Goal: Task Accomplishment & Management: Complete application form

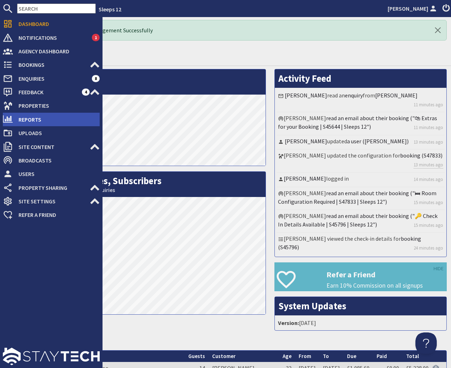
click at [28, 121] on span "Reports" at bounding box center [56, 119] width 87 height 11
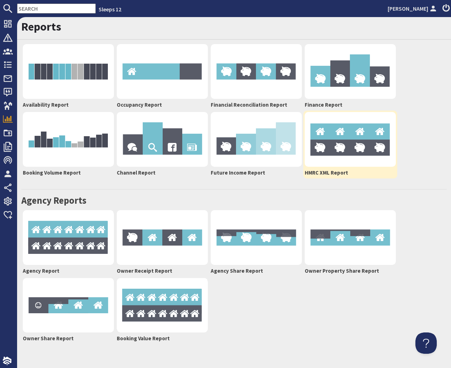
click at [350, 134] on img at bounding box center [350, 139] width 91 height 55
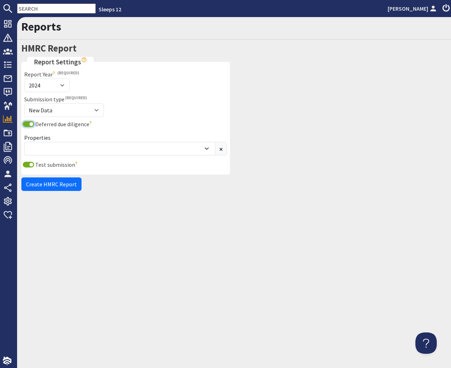
click at [31, 124] on input "Deferred due diligence" at bounding box center [28, 124] width 11 height 6
checkbox input "false"
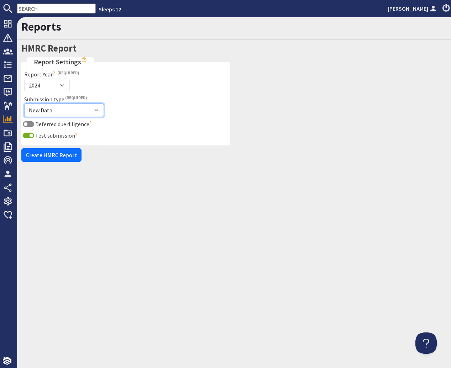
click at [24, 104] on select "New Data Correction" at bounding box center [64, 111] width 80 height 14
click option "Correction" at bounding box center [0, 0] width 0 height 0
click at [24, 104] on select "New Data Correction" at bounding box center [64, 111] width 80 height 14
select select "NEW"
click option "New Data" at bounding box center [0, 0] width 0 height 0
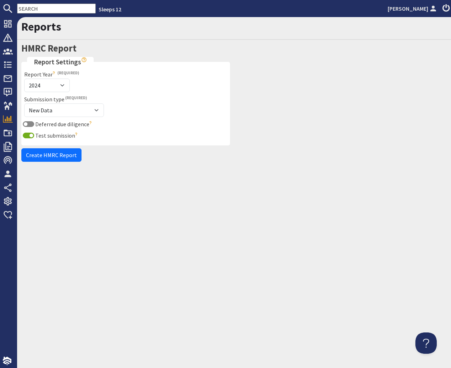
click at [281, 63] on div at bounding box center [342, 111] width 217 height 109
click at [114, 188] on div "Reports HMRC Report Report Settings Report Year [DATE] 2025 This is the year en…" at bounding box center [234, 192] width 434 height 351
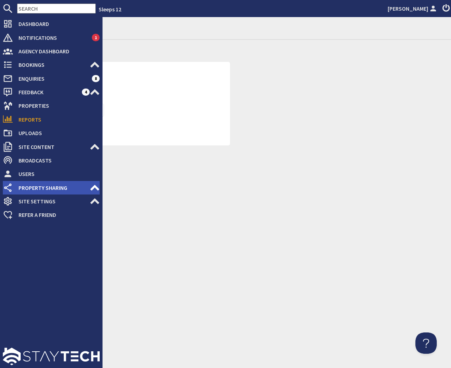
click at [94, 188] on use at bounding box center [94, 188] width 9 height 6
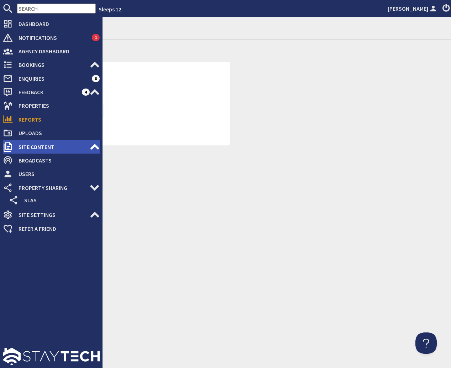
click at [95, 145] on use at bounding box center [94, 147] width 9 height 6
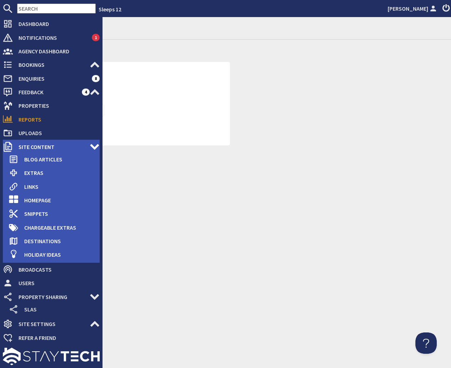
click at [95, 145] on icon at bounding box center [95, 147] width 10 height 10
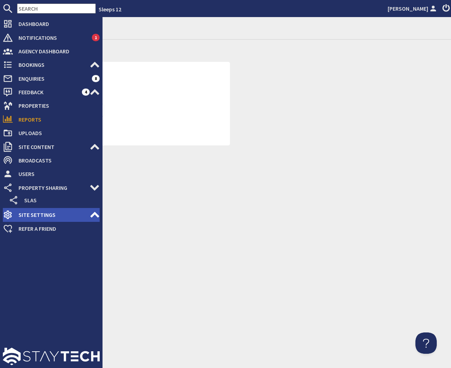
click at [93, 214] on icon at bounding box center [95, 215] width 10 height 10
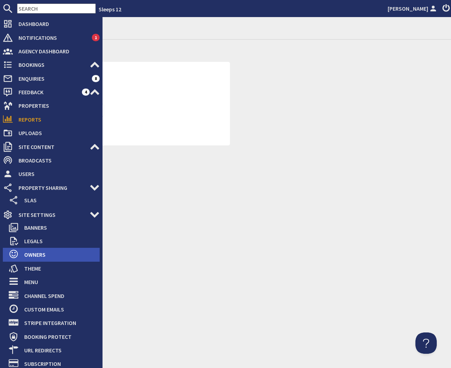
click at [35, 255] on span "Owners" at bounding box center [59, 254] width 81 height 11
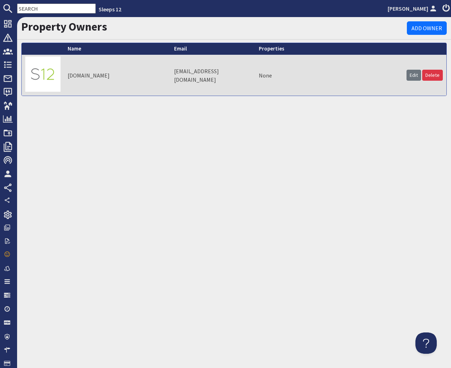
click at [203, 31] on h1 "Property Owners" at bounding box center [214, 27] width 386 height 14
click at [409, 74] on link "Edit" at bounding box center [414, 75] width 15 height 11
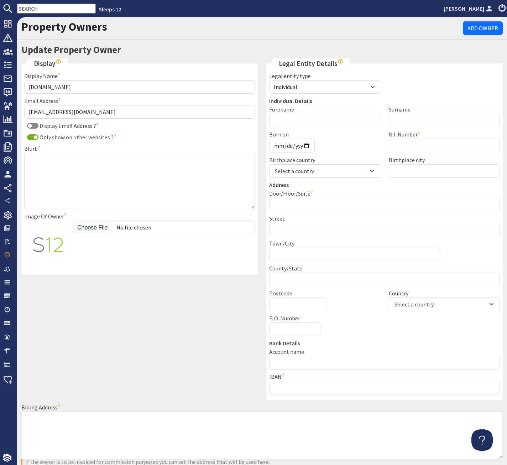
click at [138, 36] on div "Property Owners Add Owner" at bounding box center [262, 28] width 490 height 23
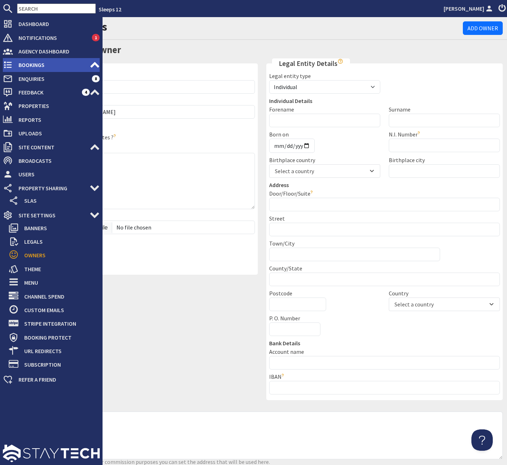
click at [95, 64] on use at bounding box center [94, 65] width 9 height 6
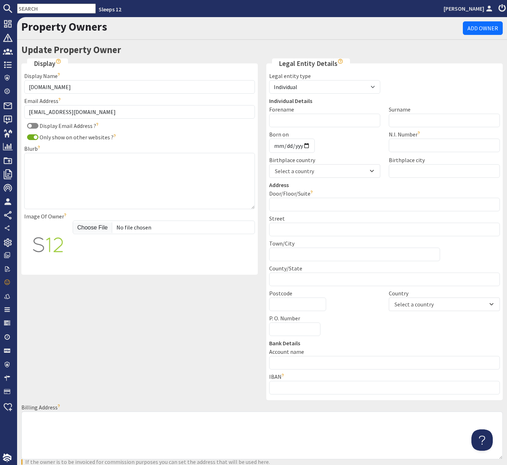
click at [158, 52] on h2 "Update Property Owner" at bounding box center [262, 50] width 490 height 14
click at [158, 43] on h2 "Update Property Owner" at bounding box center [262, 50] width 490 height 14
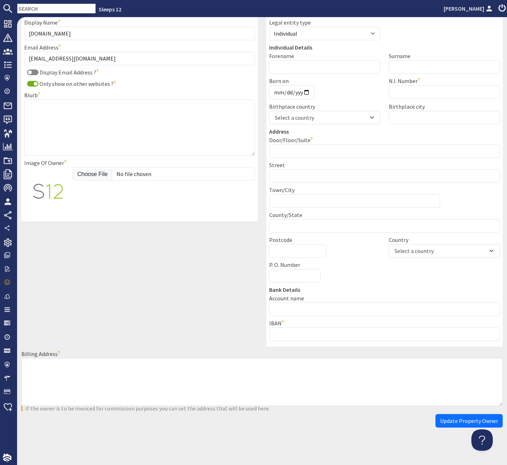
scroll to position [54, 0]
click at [121, 85] on div "Only show on other websites ?" at bounding box center [146, 82] width 216 height 9
click at [131, 86] on div "Only show on other websites ?" at bounding box center [146, 82] width 216 height 9
click at [112, 244] on div "Display Display Name [DOMAIN_NAME] The name you'd like the owner to be displaye…" at bounding box center [139, 176] width 245 height 344
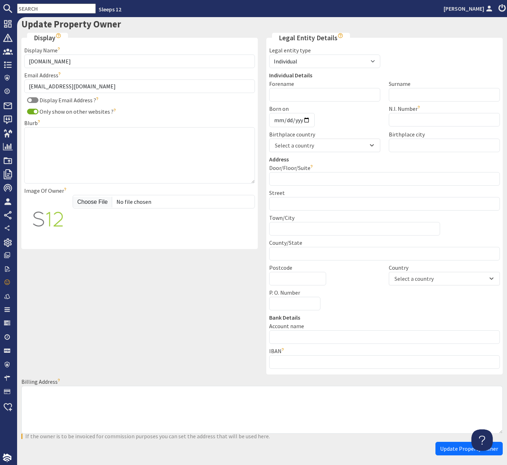
scroll to position [0, 0]
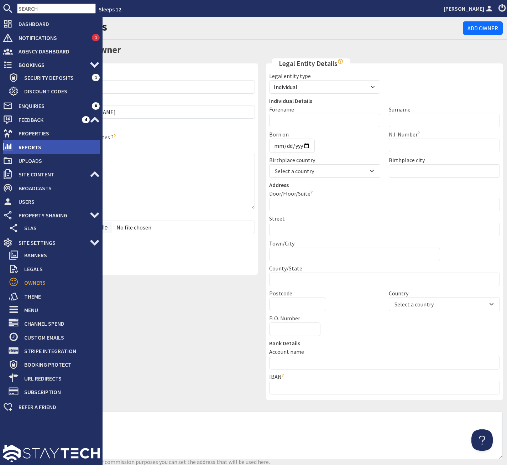
click at [38, 151] on span "Reports" at bounding box center [56, 146] width 87 height 11
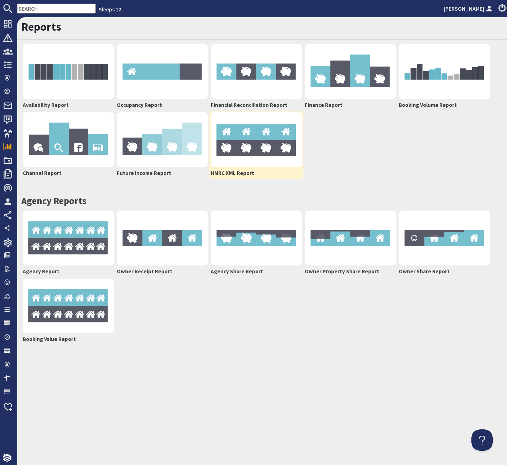
click at [253, 138] on img at bounding box center [256, 139] width 91 height 55
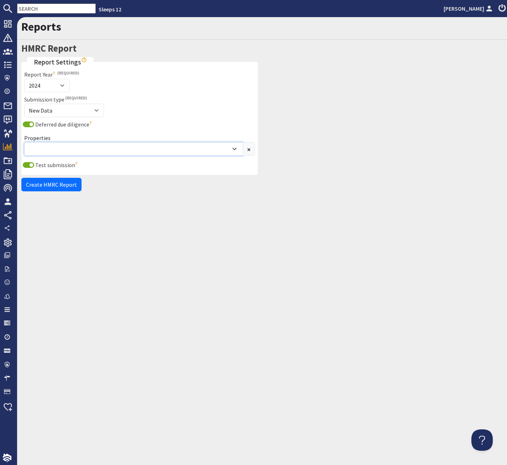
click at [174, 150] on div "Combobox" at bounding box center [130, 149] width 202 height 9
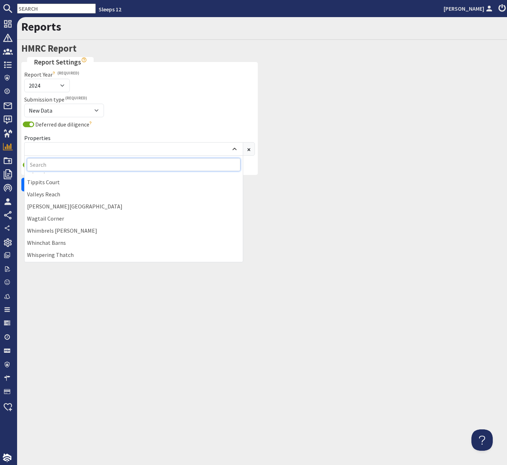
scroll to position [1170, 0]
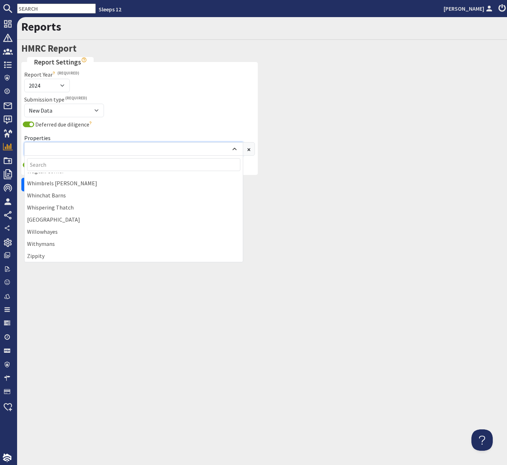
click at [84, 146] on div "Combobox" at bounding box center [130, 149] width 202 height 9
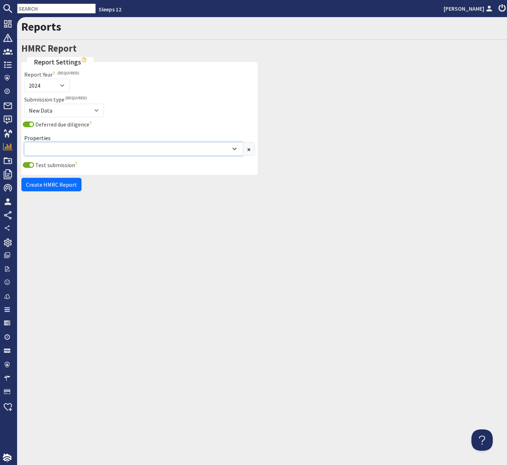
click at [91, 148] on div "Combobox" at bounding box center [130, 149] width 202 height 2
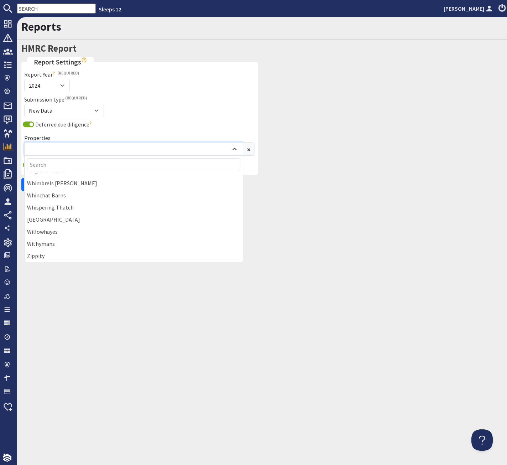
click at [132, 142] on div "Combobox" at bounding box center [133, 149] width 219 height 14
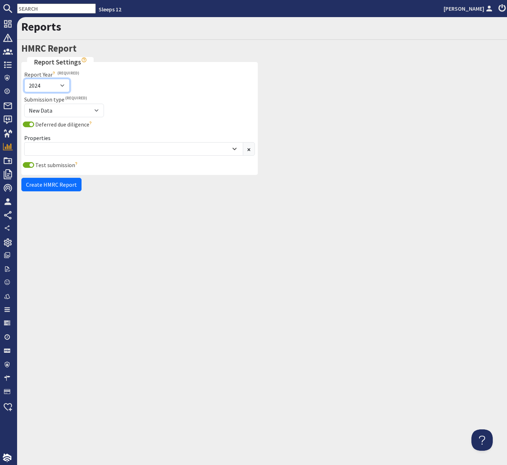
click at [24, 79] on select "2024 2025" at bounding box center [47, 86] width 46 height 14
click at [60, 84] on select "2024 2025" at bounding box center [47, 86] width 46 height 14
click at [89, 151] on div "Combobox" at bounding box center [130, 149] width 202 height 9
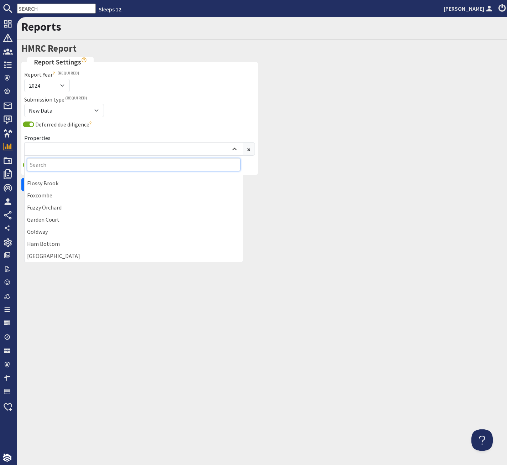
scroll to position [318, 0]
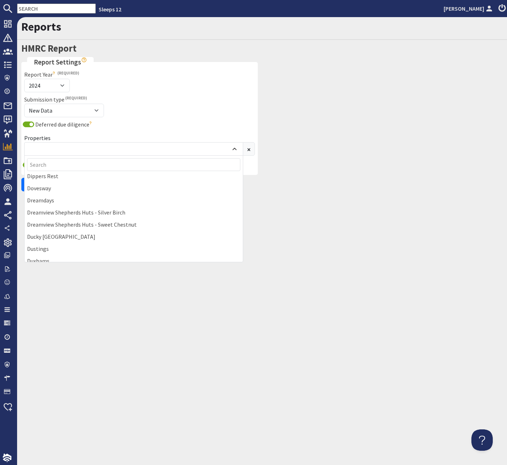
click at [86, 131] on div "Deferred due diligence Year one submissions are allowed to submit data for new …" at bounding box center [139, 140] width 239 height 41
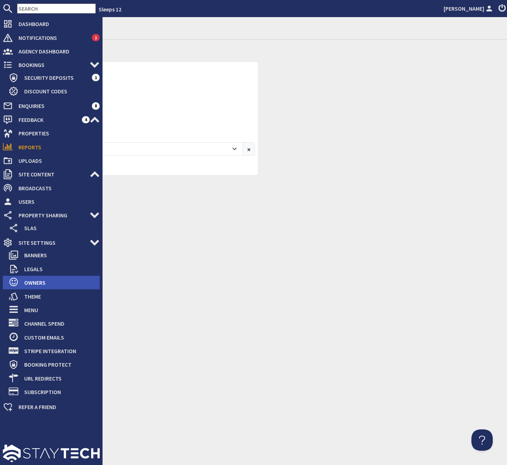
click at [34, 281] on span "Owners" at bounding box center [59, 282] width 81 height 11
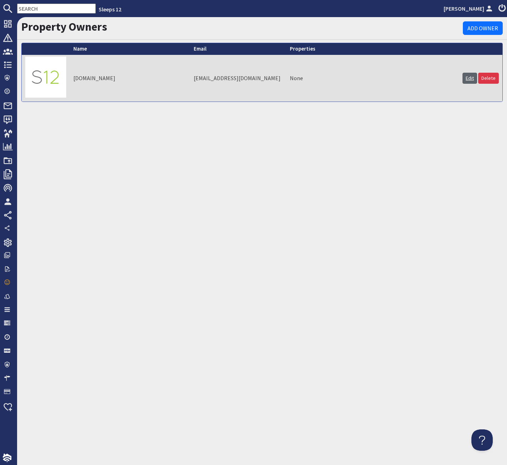
click at [451, 76] on link "Edit" at bounding box center [469, 78] width 15 height 11
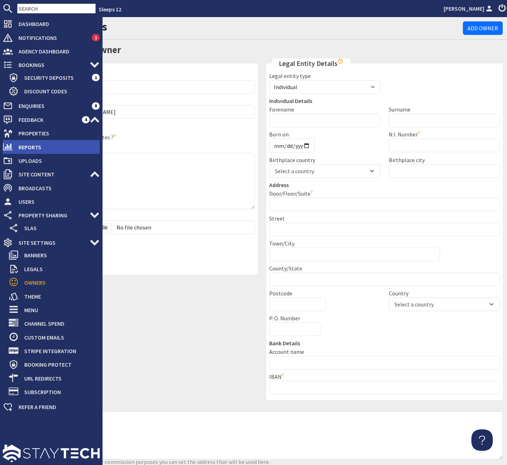
click at [24, 146] on span "Reports" at bounding box center [56, 146] width 87 height 11
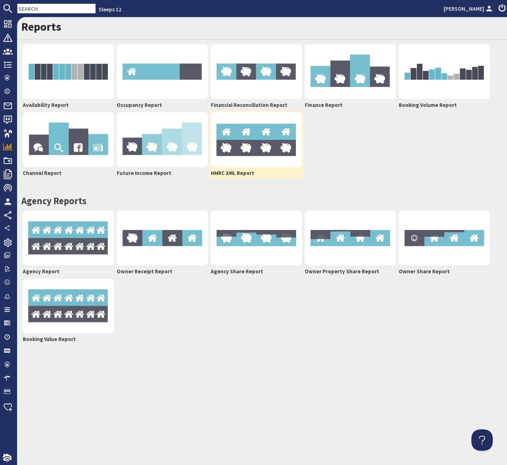
click at [236, 141] on img at bounding box center [256, 139] width 91 height 55
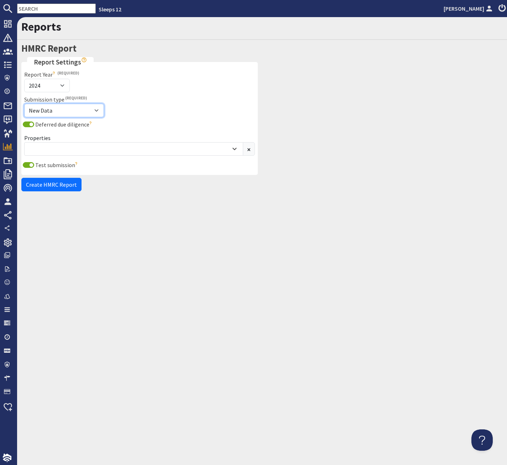
click at [24, 104] on select "New Data Correction" at bounding box center [64, 111] width 80 height 14
click at [58, 110] on select "New Data Correction" at bounding box center [64, 111] width 80 height 14
click at [93, 147] on div "Combobox" at bounding box center [130, 149] width 202 height 9
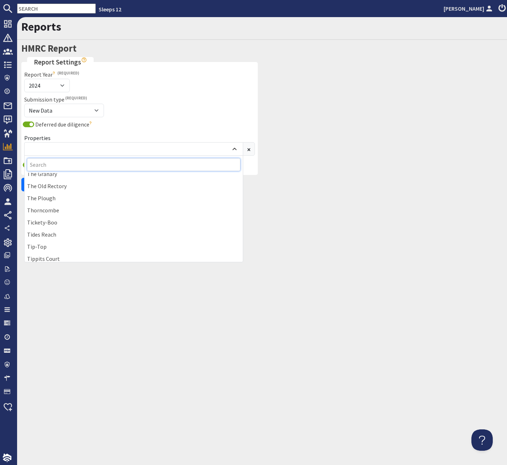
scroll to position [1170, 0]
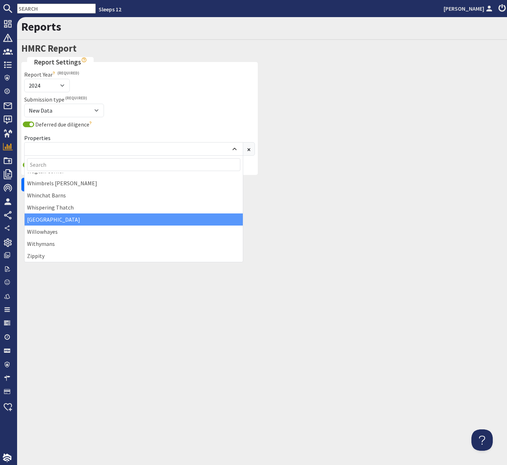
click at [49, 220] on div "[GEOGRAPHIC_DATA]" at bounding box center [134, 219] width 218 height 12
click at [129, 123] on div "Deferred due diligence" at bounding box center [144, 124] width 221 height 9
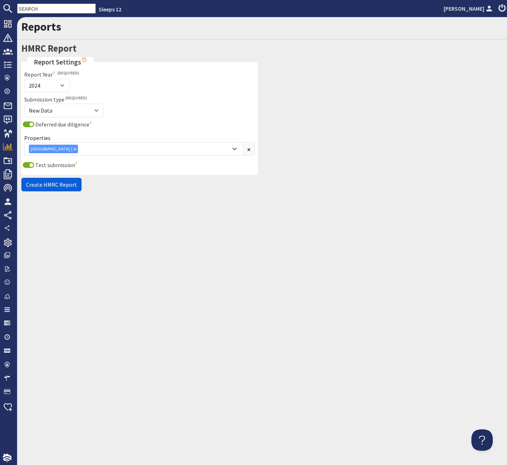
click at [44, 186] on span "Create HMRC Report" at bounding box center [51, 184] width 51 height 7
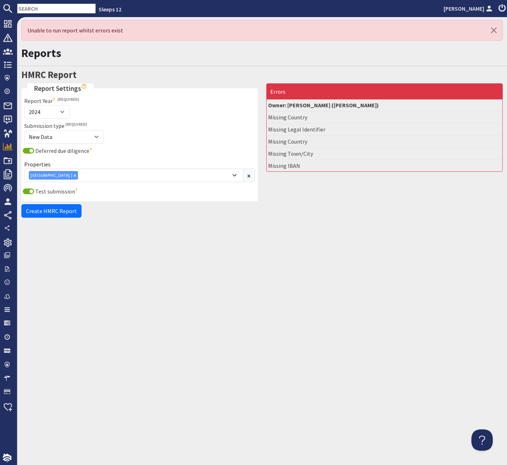
scroll to position [0, 0]
click at [74, 175] on icon "Combobox" at bounding box center [75, 175] width 2 height 2
click at [64, 174] on div "Combobox" at bounding box center [130, 175] width 202 height 2
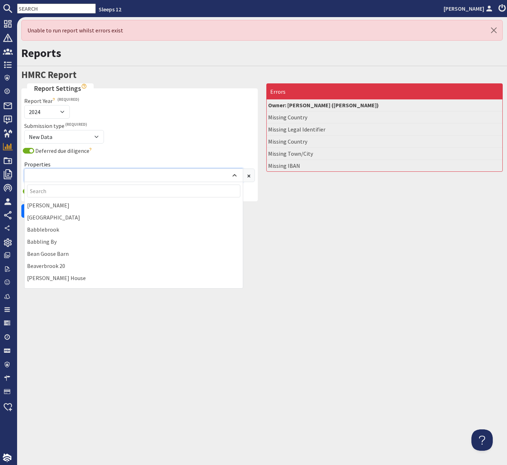
click at [59, 172] on div "Combobox" at bounding box center [130, 175] width 202 height 9
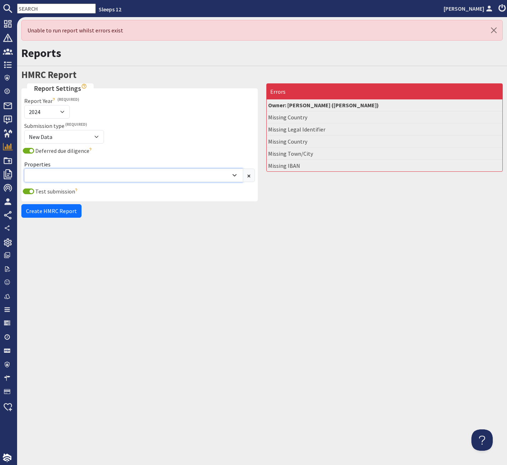
click at [83, 171] on div "Combobox" at bounding box center [133, 175] width 219 height 14
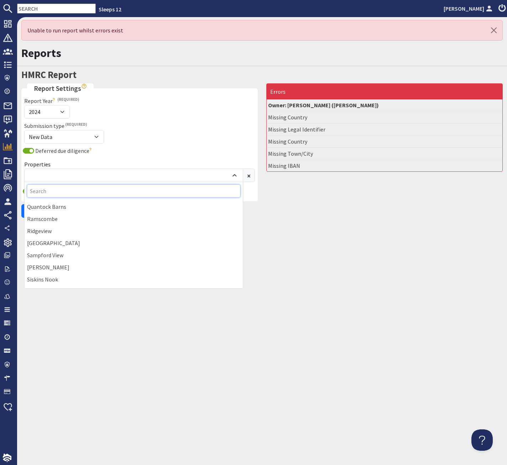
scroll to position [901, 0]
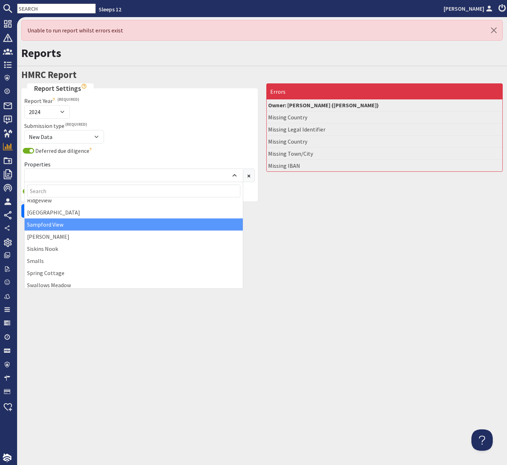
click at [54, 223] on div "Sampford View" at bounding box center [134, 224] width 218 height 12
click at [160, 137] on div "Submission type New Data Correction Submission Message ID To Correct This must …" at bounding box center [139, 133] width 239 height 25
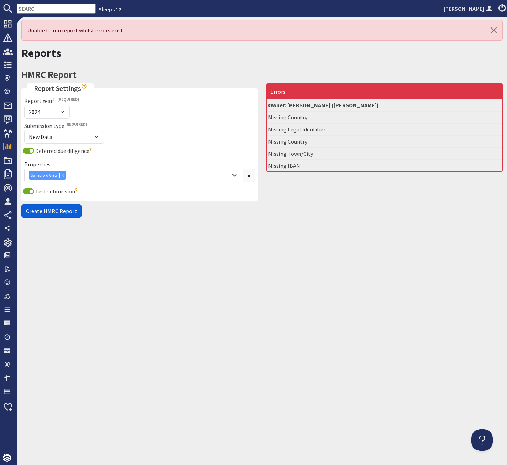
click at [45, 210] on span "Create HMRC Report" at bounding box center [51, 210] width 51 height 7
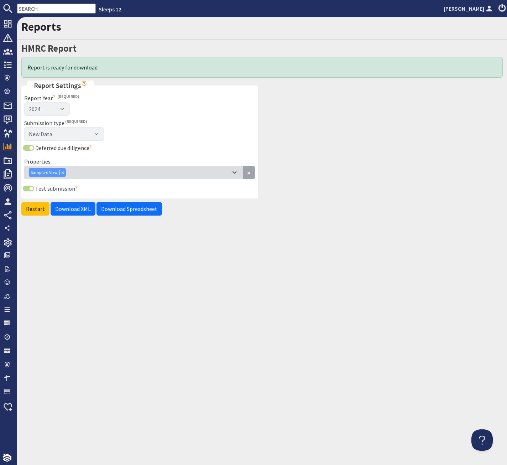
scroll to position [0, 0]
click at [73, 208] on span "Download XML" at bounding box center [73, 208] width 36 height 7
click at [119, 211] on span "Download Spreadsheet" at bounding box center [129, 208] width 56 height 7
click at [216, 38] on div "Reports" at bounding box center [262, 28] width 490 height 23
click at [171, 36] on div "Reports" at bounding box center [262, 28] width 490 height 23
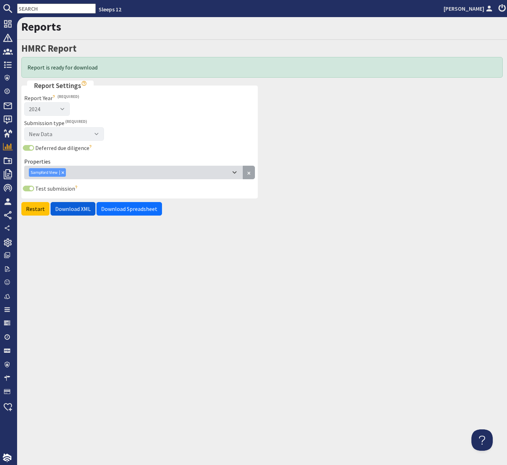
click at [81, 207] on span "Download XML" at bounding box center [73, 208] width 36 height 7
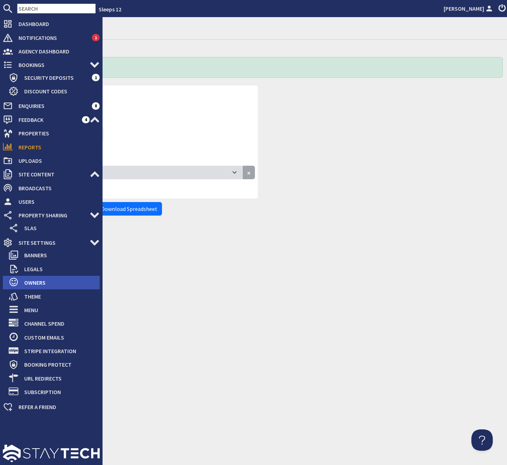
click at [35, 284] on span "Owners" at bounding box center [59, 282] width 81 height 11
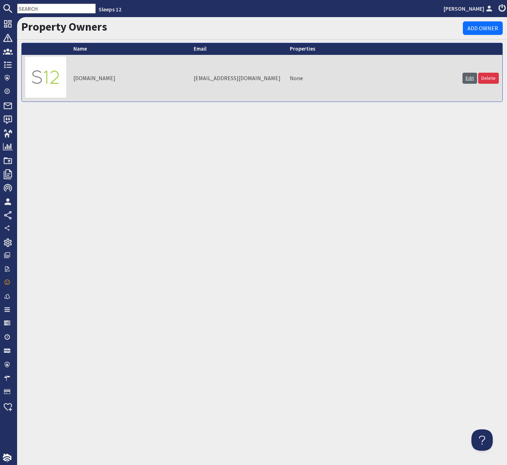
click at [451, 78] on link "Edit" at bounding box center [469, 78] width 15 height 11
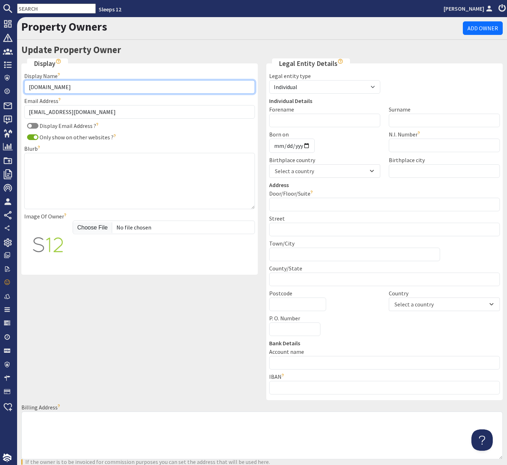
click at [82, 89] on input "[DOMAIN_NAME]" at bounding box center [139, 87] width 231 height 14
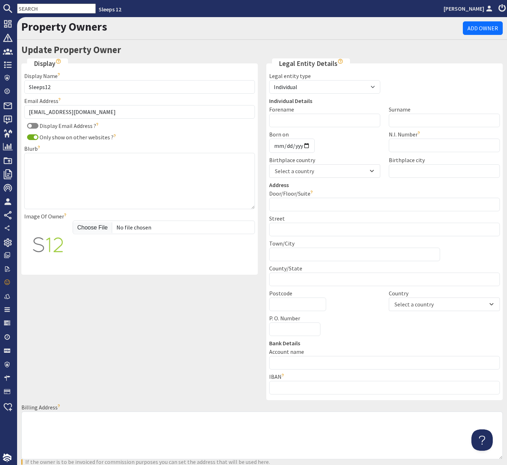
click at [123, 300] on div "Display Display Name Sleeps12 The name you'd like the owner to be displayed as,…" at bounding box center [139, 230] width 245 height 344
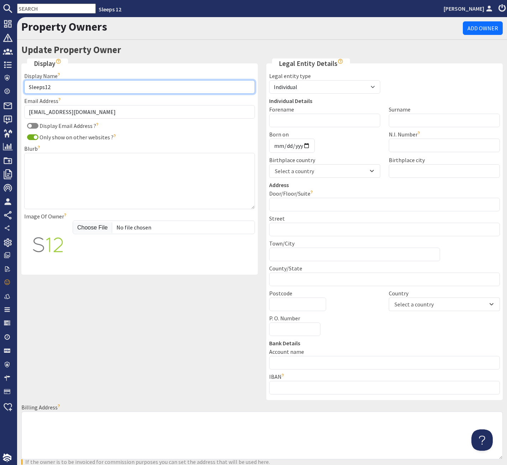
click at [77, 86] on input "Sleeps12" at bounding box center [139, 87] width 231 height 14
type input "Sleeps12 Ltd"
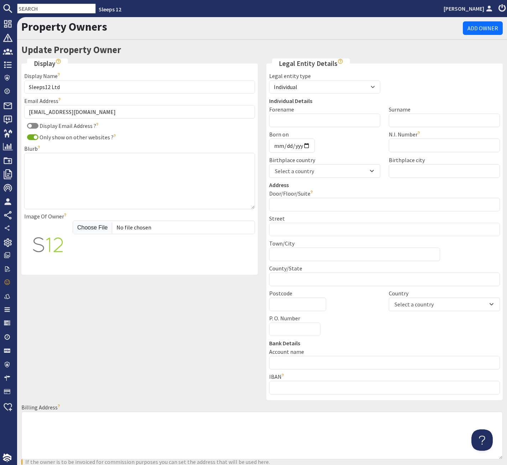
click at [158, 293] on div "Display Display Name Sleeps12 Ltd The name you'd like the owner to be displayed…" at bounding box center [139, 230] width 245 height 344
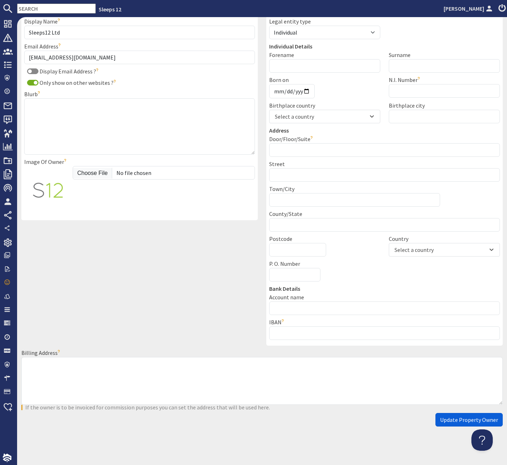
click at [451, 368] on span "Update Property Owner" at bounding box center [469, 419] width 58 height 7
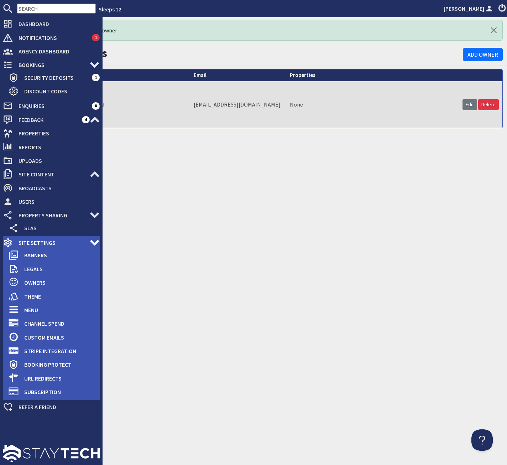
click at [32, 244] on span "Site Settings" at bounding box center [51, 242] width 77 height 11
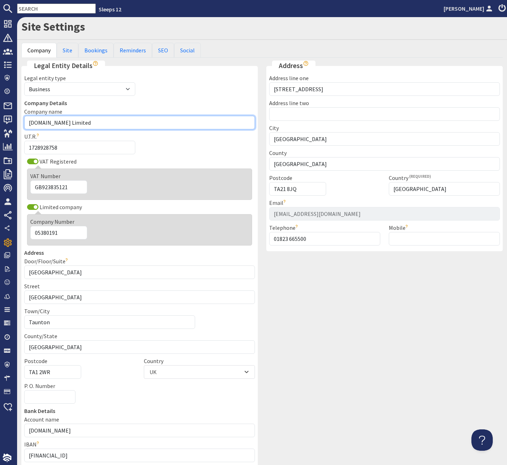
click at [64, 121] on input "[DOMAIN_NAME] Limited" at bounding box center [139, 123] width 231 height 14
drag, startPoint x: 62, startPoint y: 122, endPoint x: 62, endPoint y: 127, distance: 4.3
click at [61, 123] on input "[DOMAIN_NAME] Limited" at bounding box center [139, 123] width 231 height 14
click at [86, 122] on input "Sleeps12 Limited" at bounding box center [139, 123] width 231 height 14
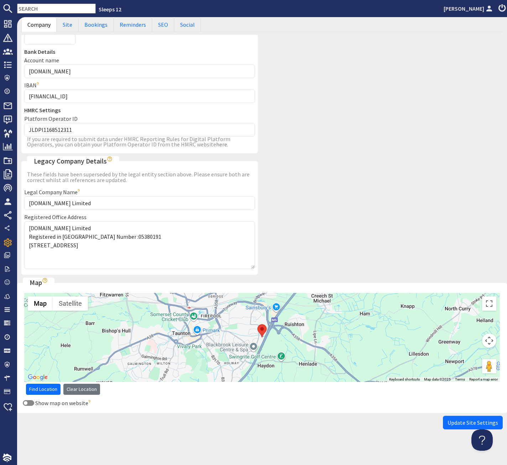
scroll to position [362, 0]
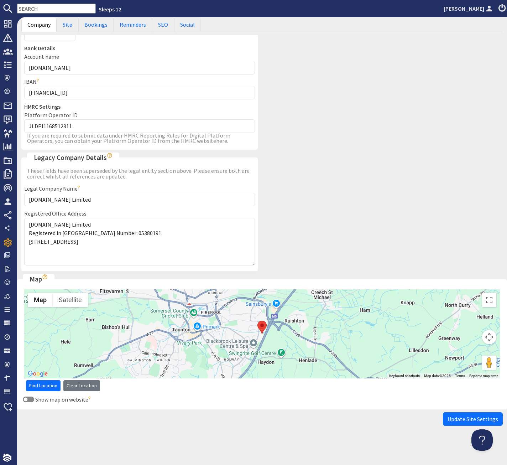
type input "Sleeps12 Limited"
drag, startPoint x: 61, startPoint y: 200, endPoint x: 62, endPoint y: 204, distance: 5.0
click at [61, 200] on input "[DOMAIN_NAME] Limited" at bounding box center [139, 200] width 231 height 14
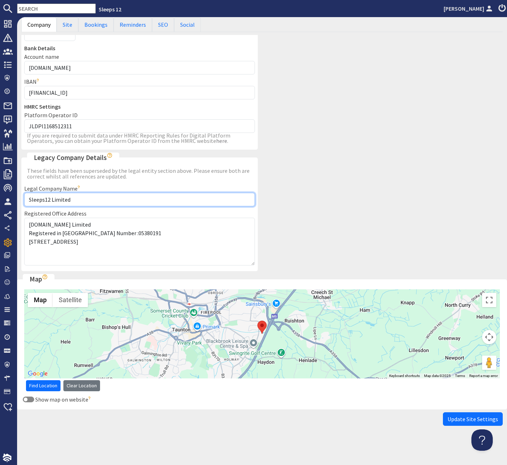
type input "Sleeps12 Limited"
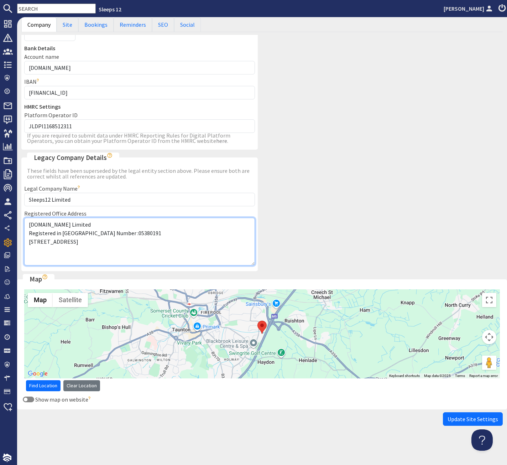
click at [61, 224] on textarea "[DOMAIN_NAME] Limited Registered in [GEOGRAPHIC_DATA] Number :05380191 [STREET_…" at bounding box center [139, 242] width 231 height 48
type textarea "Sleeps12 Limited Registered in [GEOGRAPHIC_DATA] Number :05380191 [STREET_ADDRE…"
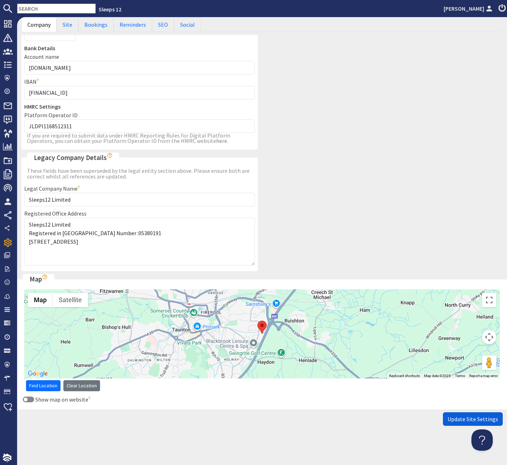
click at [451, 368] on span "Update Site Settings" at bounding box center [473, 418] width 51 height 7
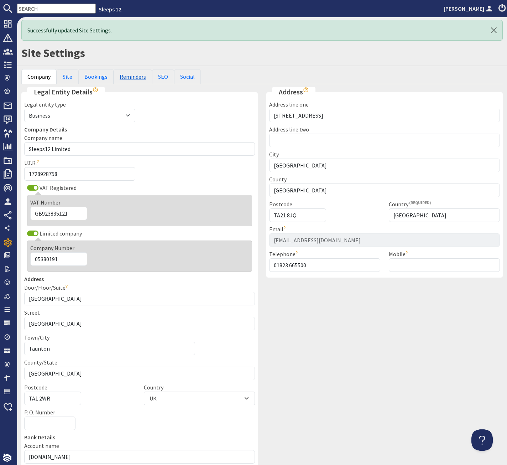
scroll to position [0, 0]
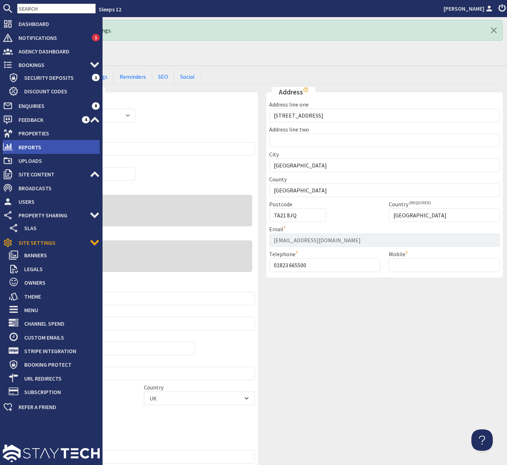
click at [33, 147] on span "Reports" at bounding box center [56, 146] width 87 height 11
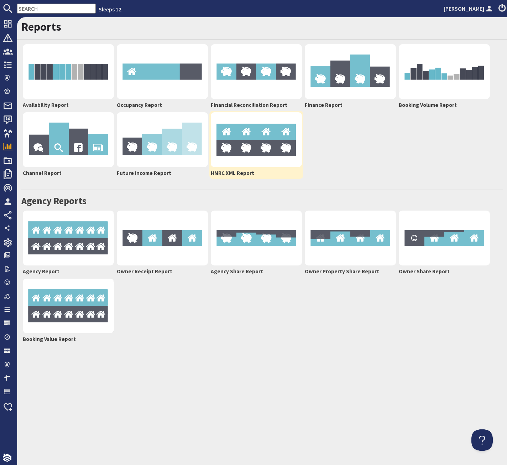
click at [247, 138] on img at bounding box center [256, 139] width 91 height 55
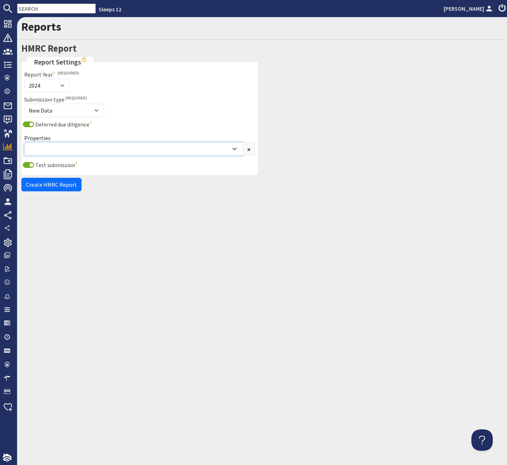
click at [162, 150] on div "Combobox" at bounding box center [130, 149] width 202 height 9
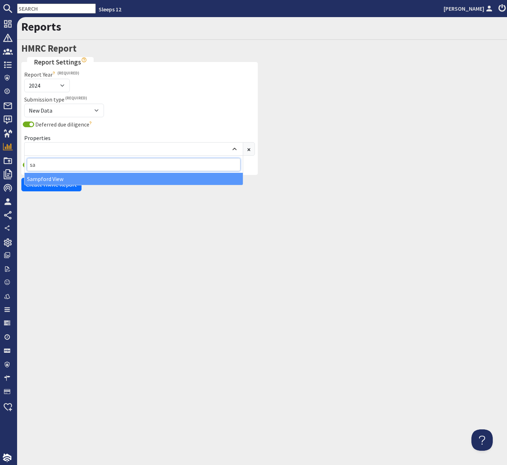
type input "sa"
click at [51, 177] on div "Sampford View" at bounding box center [134, 179] width 218 height 12
click at [112, 229] on div "Reports HMRC Report Report Settings Report Year [DATE] 2025 This is the year en…" at bounding box center [262, 241] width 490 height 448
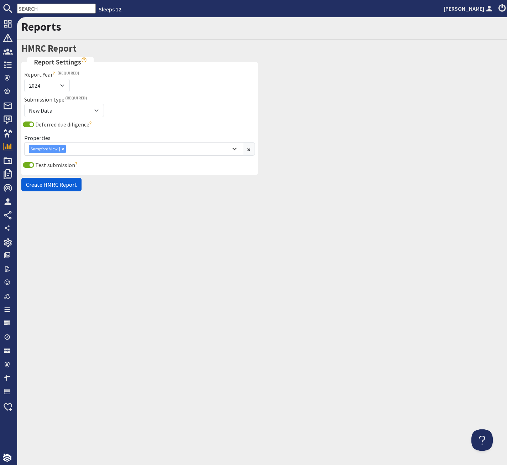
click at [47, 184] on span "Create HMRC Report" at bounding box center [51, 184] width 51 height 7
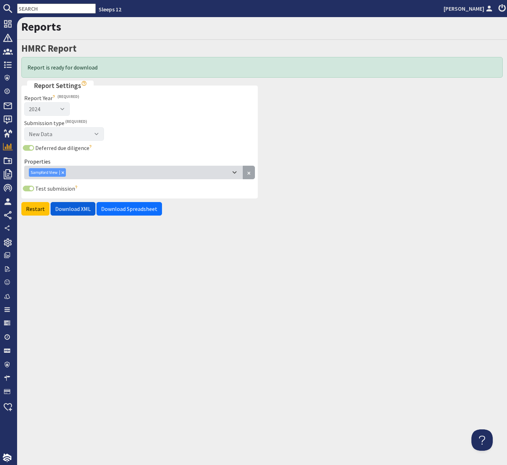
click at [71, 211] on span "Download XML" at bounding box center [73, 208] width 36 height 7
click at [38, 208] on link "Restart" at bounding box center [35, 209] width 28 height 14
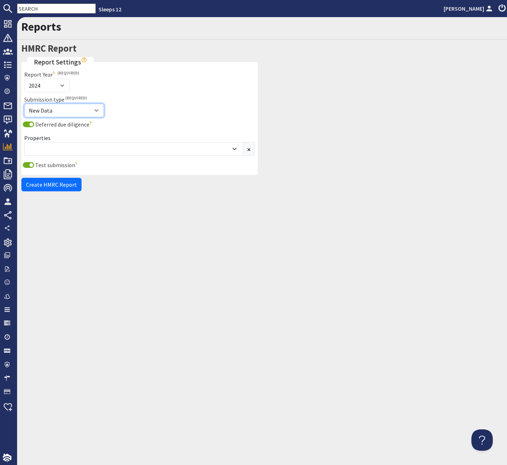
click at [24, 104] on select "New Data Correction" at bounding box center [64, 111] width 80 height 14
click option "Correction" at bounding box center [0, 0] width 0 height 0
click at [124, 112] on div "Submission type New Data Correction" at bounding box center [80, 106] width 120 height 22
click at [163, 108] on input "Submission Message ID To Correct" at bounding box center [199, 111] width 111 height 14
click at [115, 93] on div "Report Year [DATE] 2025 This is the year ending that you are reporting on. Subm…" at bounding box center [139, 121] width 239 height 102
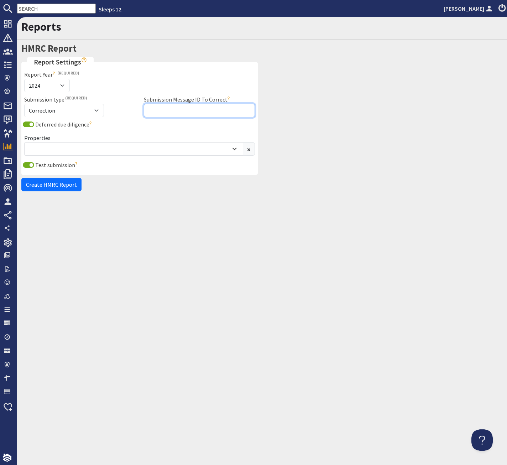
click at [156, 107] on input "Submission Message ID To Correct" at bounding box center [199, 111] width 111 height 14
click at [81, 60] on icon "Show hints" at bounding box center [84, 60] width 6 height 6
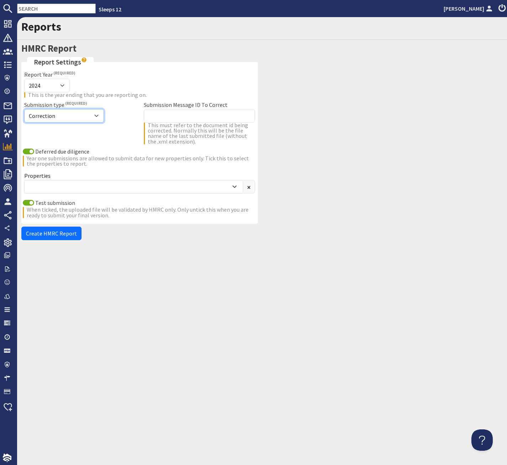
click at [24, 109] on select "New Data Correction" at bounding box center [64, 116] width 80 height 14
select select "NEW"
click option "New Data" at bounding box center [0, 0] width 0 height 0
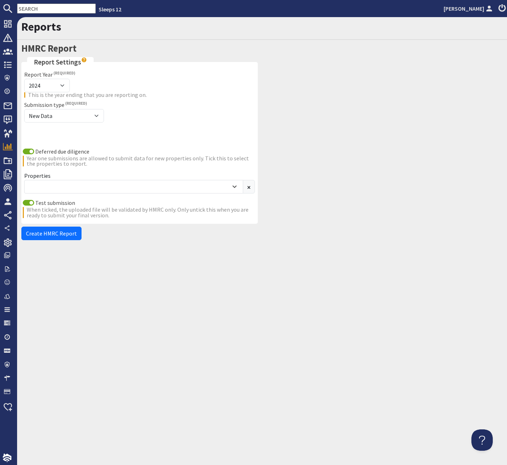
click at [126, 129] on div "Submission type New Data Correction" at bounding box center [80, 122] width 120 height 44
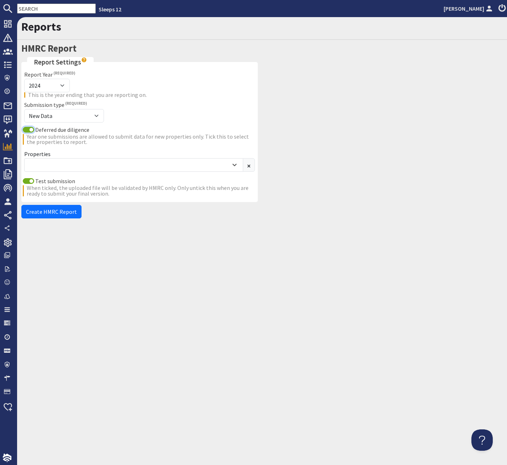
click at [30, 130] on input "Deferred due diligence" at bounding box center [28, 130] width 11 height 6
click at [30, 131] on input "Deferred due diligence" at bounding box center [28, 130] width 11 height 6
checkbox input "true"
click at [46, 162] on div "Combobox" at bounding box center [130, 165] width 202 height 9
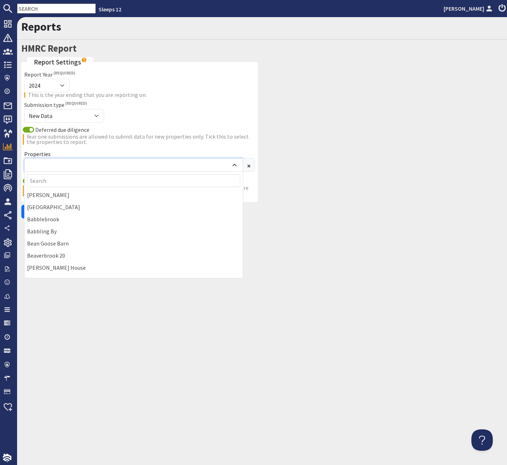
click at [61, 163] on div "Combobox" at bounding box center [130, 165] width 202 height 9
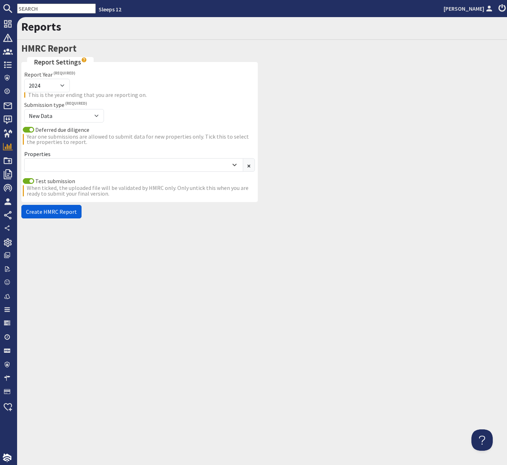
click at [43, 211] on span "Create HMRC Report" at bounding box center [51, 211] width 51 height 7
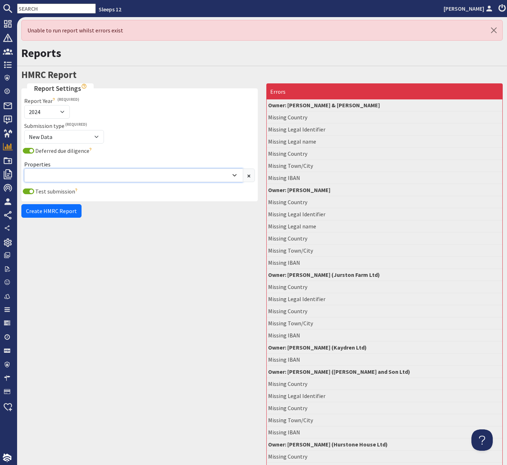
click at [70, 173] on div "Combobox" at bounding box center [130, 175] width 202 height 9
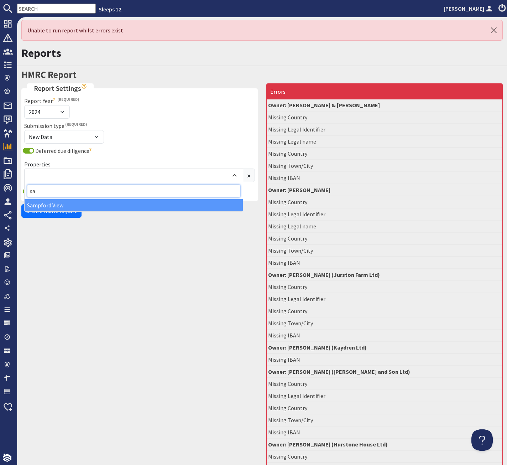
type input "sa"
click at [56, 206] on div "Sampford View" at bounding box center [134, 205] width 218 height 12
click at [167, 126] on div "Submission type New Data Correction Submission Message ID To Correct This must …" at bounding box center [139, 133] width 239 height 25
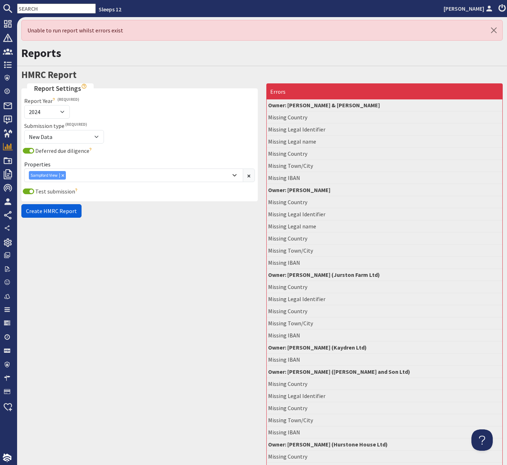
click at [41, 210] on span "Create HMRC Report" at bounding box center [51, 210] width 51 height 7
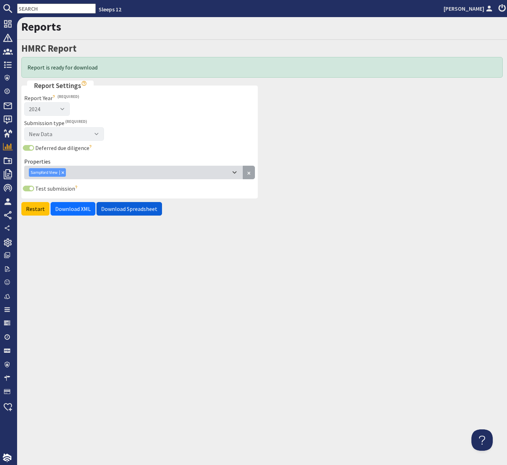
click at [134, 211] on span "Download Spreadsheet" at bounding box center [129, 208] width 56 height 7
drag, startPoint x: 35, startPoint y: 208, endPoint x: 52, endPoint y: 192, distance: 23.9
click at [35, 207] on link "Restart" at bounding box center [35, 209] width 28 height 14
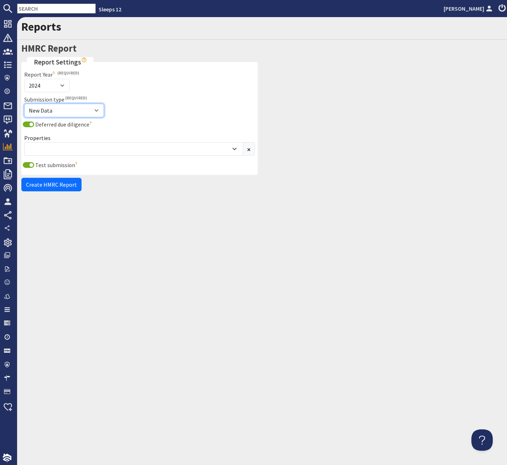
click at [24, 104] on select "New Data Correction" at bounding box center [64, 111] width 80 height 14
select select "CORRECTION"
click option "Correction" at bounding box center [0, 0] width 0 height 0
click at [179, 110] on input "Submission Message ID To Correct" at bounding box center [199, 111] width 111 height 14
click at [116, 83] on div "Report Year [DATE] 2025" at bounding box center [139, 81] width 231 height 22
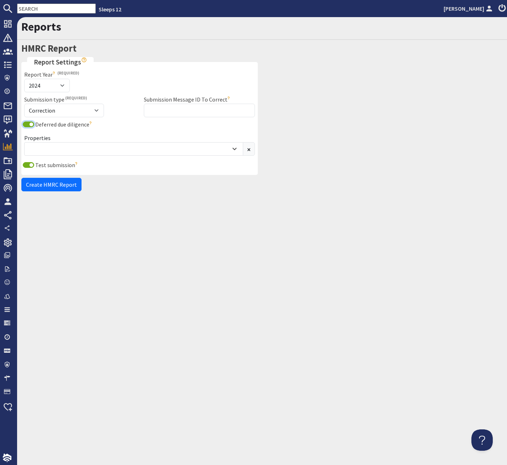
click at [32, 126] on input "Deferred due diligence" at bounding box center [28, 124] width 11 height 6
click at [39, 147] on div "Combobox" at bounding box center [130, 149] width 202 height 9
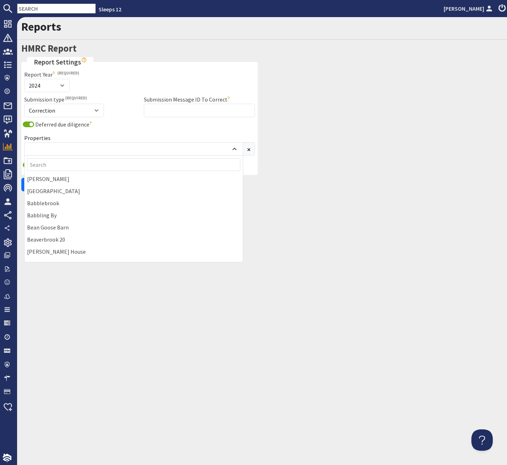
click at [53, 130] on div "Deferred due diligence Year one submissions are allowed to submit data for new …" at bounding box center [139, 140] width 239 height 41
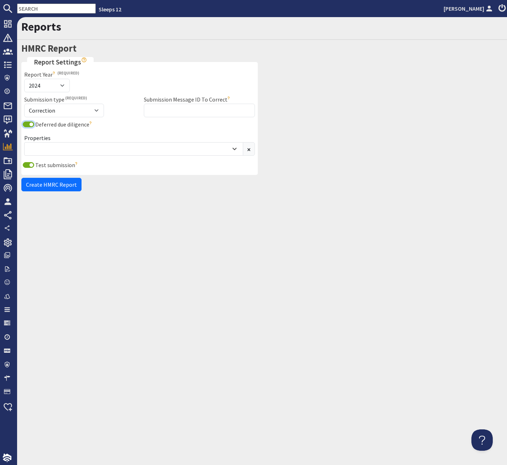
click at [26, 123] on input "Deferred due diligence" at bounding box center [28, 124] width 11 height 6
checkbox input "false"
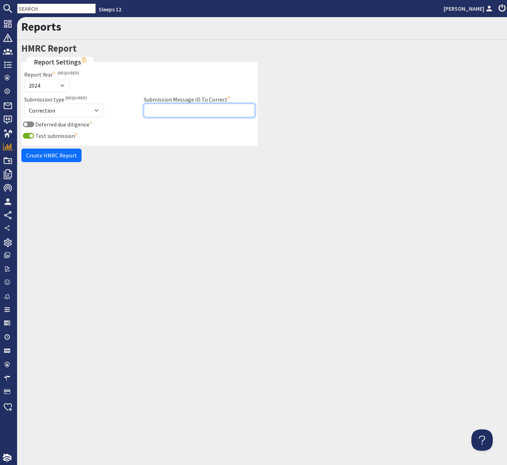
click at [168, 112] on input "Submission Message ID To Correct" at bounding box center [199, 111] width 111 height 14
type input "AAAAAAAAAA"
click at [28, 124] on input "Deferred due diligence" at bounding box center [28, 124] width 11 height 6
checkbox input "true"
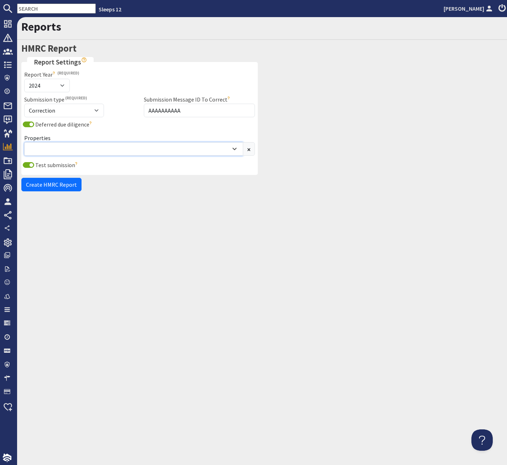
click at [46, 147] on div "Combobox" at bounding box center [130, 149] width 202 height 9
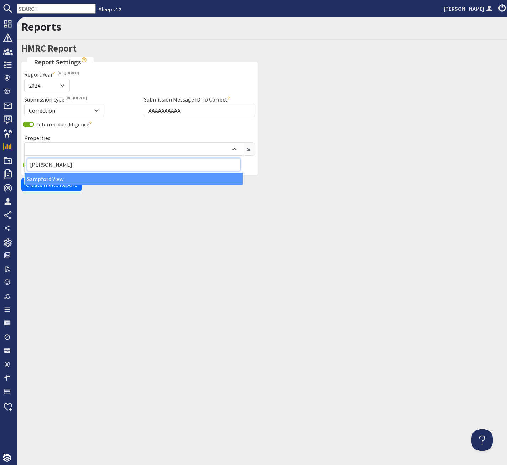
type input "[PERSON_NAME]"
click at [56, 177] on div "Sampford View" at bounding box center [134, 179] width 218 height 12
click at [121, 218] on div "Reports HMRC Report Report Settings Report Year [DATE] 2025 This is the year en…" at bounding box center [262, 241] width 490 height 448
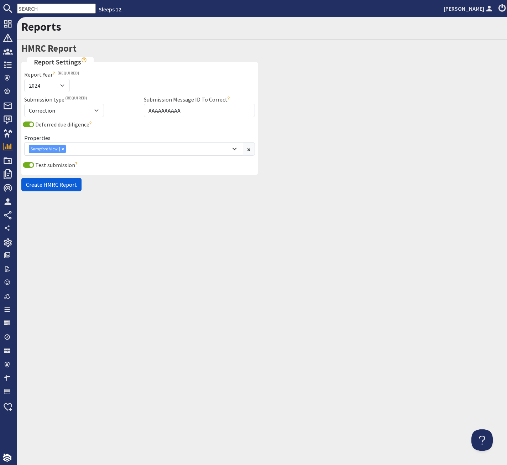
click at [36, 184] on span "Create HMRC Report" at bounding box center [51, 184] width 51 height 7
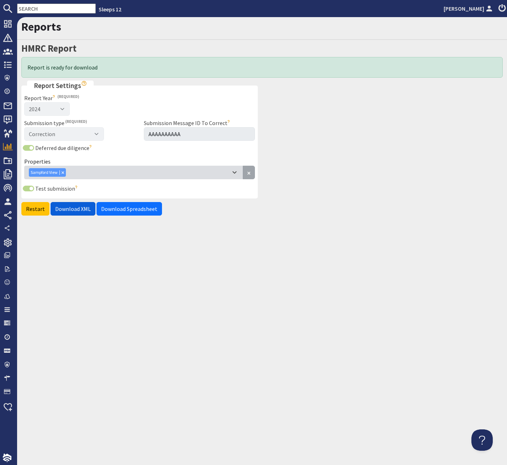
click at [72, 209] on span "Download XML" at bounding box center [73, 208] width 36 height 7
click at [179, 38] on div "Reports" at bounding box center [262, 28] width 490 height 23
click at [30, 209] on link "Restart" at bounding box center [35, 209] width 28 height 14
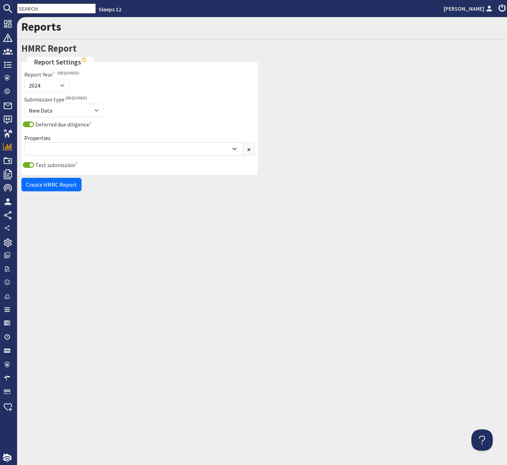
click at [202, 85] on div "Report Year [DATE] 2025" at bounding box center [139, 81] width 231 height 22
click at [55, 151] on div "Combobox" at bounding box center [130, 149] width 202 height 9
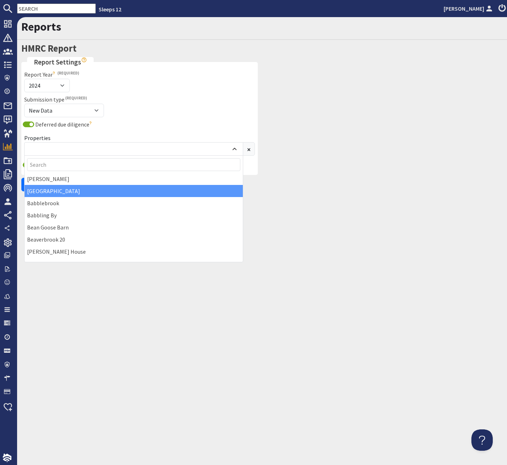
click at [59, 190] on div "[GEOGRAPHIC_DATA]" at bounding box center [134, 191] width 218 height 12
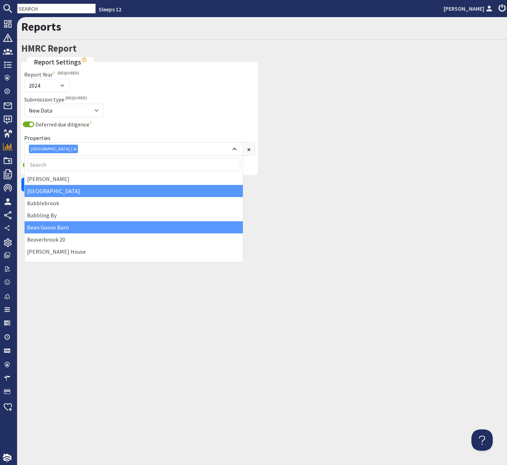
click at [54, 223] on div "Bean Goose Barn" at bounding box center [134, 227] width 218 height 12
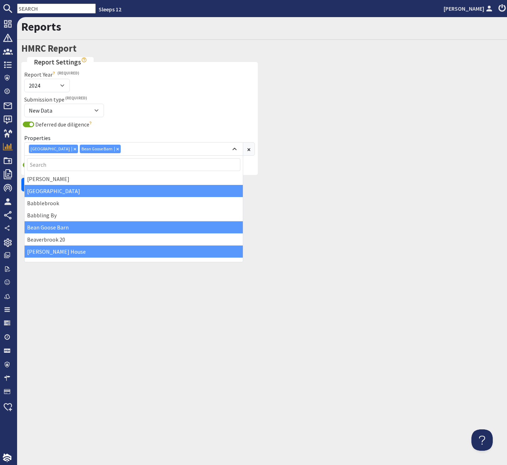
click at [53, 250] on div "[PERSON_NAME] House" at bounding box center [134, 251] width 218 height 12
click at [158, 94] on div "Report Year [DATE] 2025 This is the year ending that you are reporting on. Subm…" at bounding box center [139, 121] width 239 height 102
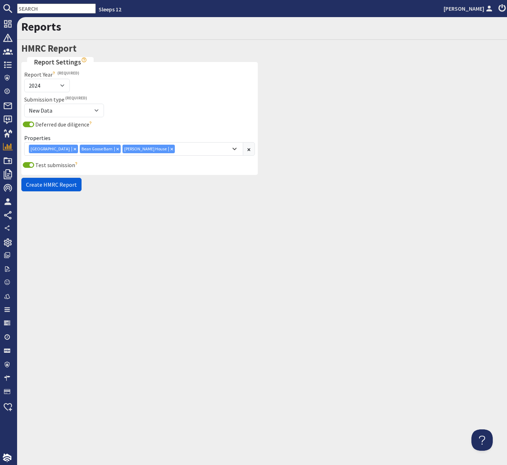
click at [40, 186] on span "Create HMRC Report" at bounding box center [51, 184] width 51 height 7
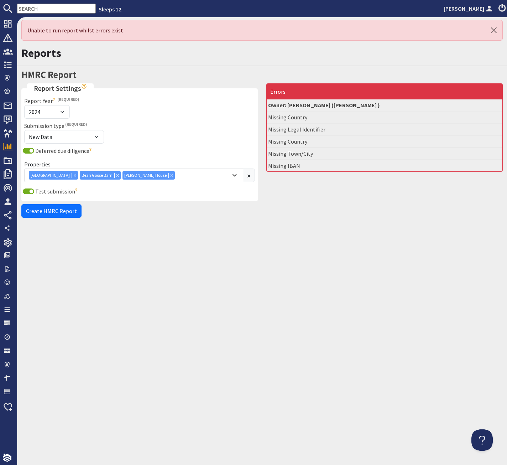
drag, startPoint x: 303, startPoint y: 164, endPoint x: 264, endPoint y: 104, distance: 72.4
click at [264, 104] on div "Errors Owner: [PERSON_NAME] ([PERSON_NAME] ) Missing Country Missing Legal Iden…" at bounding box center [384, 152] width 245 height 138
click at [289, 114] on span "Missing Country" at bounding box center [287, 117] width 39 height 7
drag, startPoint x: 267, startPoint y: 114, endPoint x: 343, endPoint y: 166, distance: 92.3
click at [343, 166] on ul "Owner: [PERSON_NAME] ([PERSON_NAME] ) Missing Country Missing Legal Identifier …" at bounding box center [385, 135] width 236 height 72
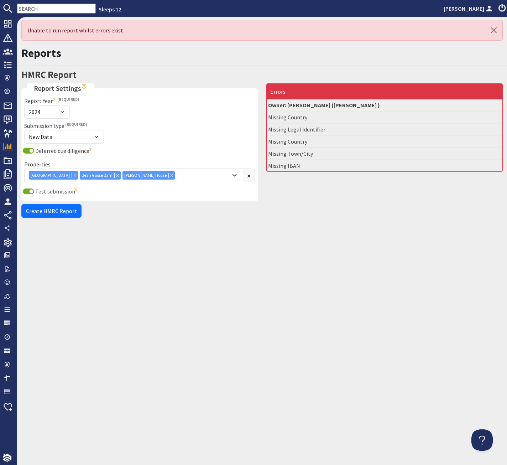
click at [313, 159] on li "Missing Town/City" at bounding box center [385, 154] width 236 height 12
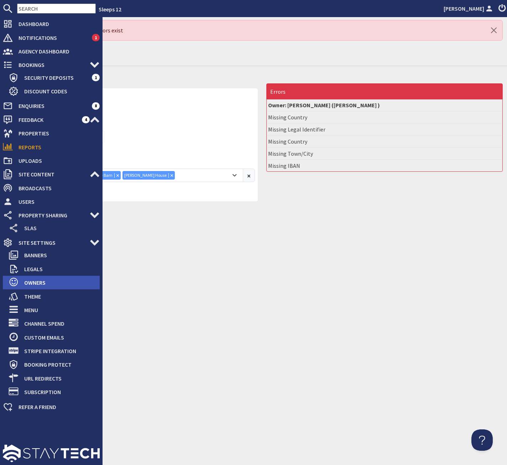
click at [33, 280] on span "Owners" at bounding box center [59, 282] width 81 height 11
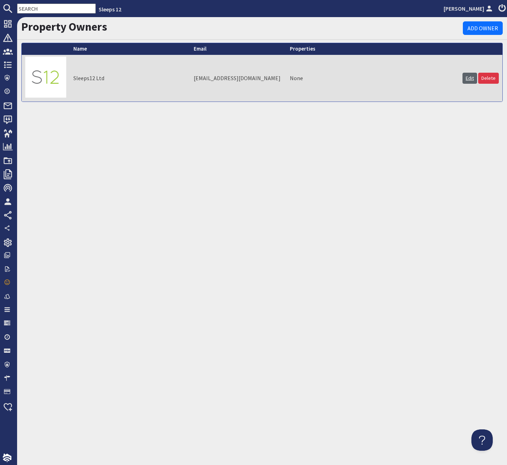
click at [451, 80] on link "Edit" at bounding box center [469, 78] width 15 height 11
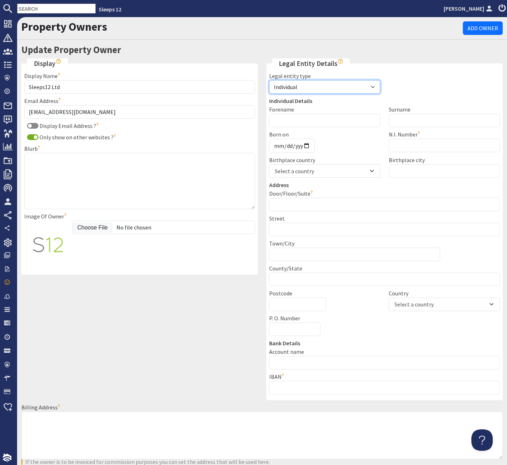
click at [269, 80] on select "Individual Business Agent" at bounding box center [324, 87] width 111 height 14
click option "Business" at bounding box center [0, 0] width 0 height 0
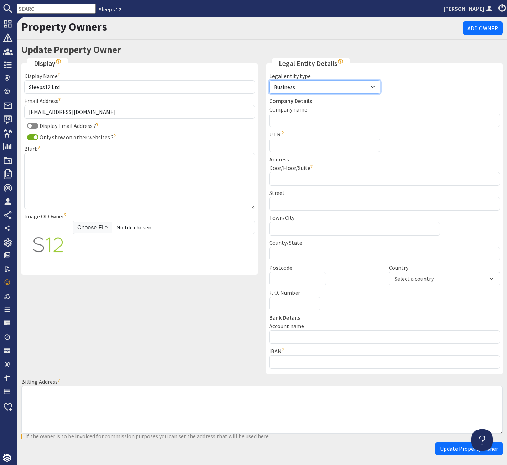
click at [269, 80] on select "Individual Business Agent" at bounding box center [324, 87] width 111 height 14
select select "individual"
click option "Individual" at bounding box center [0, 0] width 0 height 0
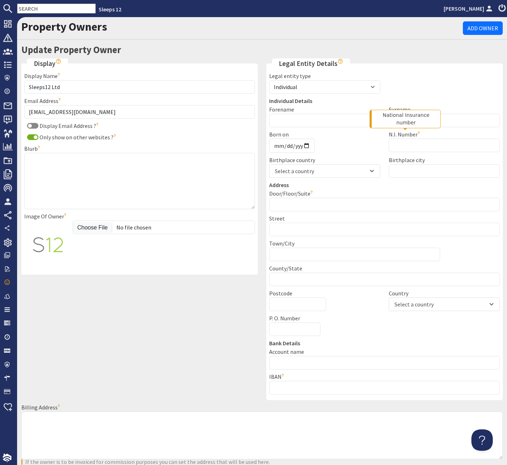
click at [419, 133] on use at bounding box center [419, 132] width 2 height 3
click at [422, 79] on div "Legal entity type Individual Business Agent" at bounding box center [384, 84] width 239 height 25
click at [145, 48] on h2 "Update Property Owner" at bounding box center [262, 50] width 490 height 14
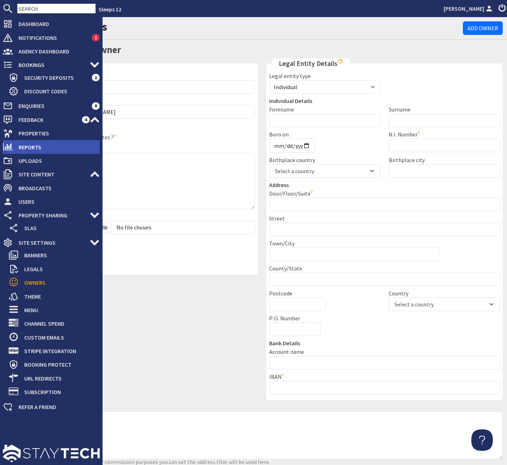
click at [22, 145] on span "Reports" at bounding box center [56, 146] width 87 height 11
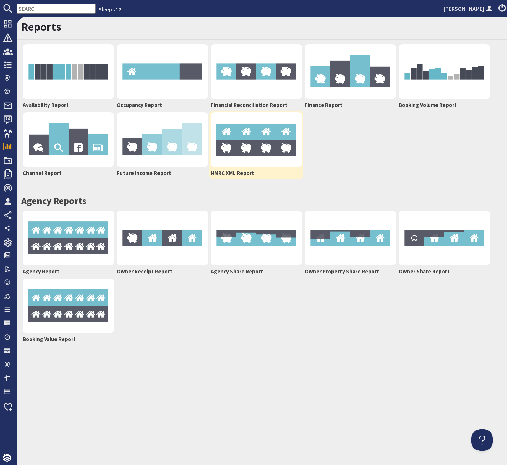
click at [267, 133] on img at bounding box center [256, 139] width 91 height 55
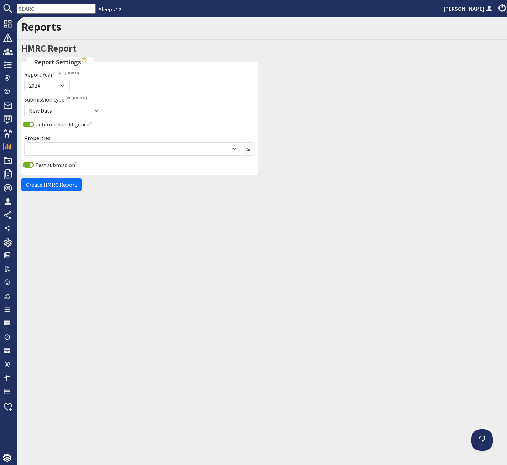
click at [31, 127] on div "Deferred due diligence Year one submissions are allowed to submit data for new …" at bounding box center [139, 124] width 239 height 9
click at [29, 123] on input "Deferred due diligence" at bounding box center [28, 124] width 11 height 6
checkbox input "false"
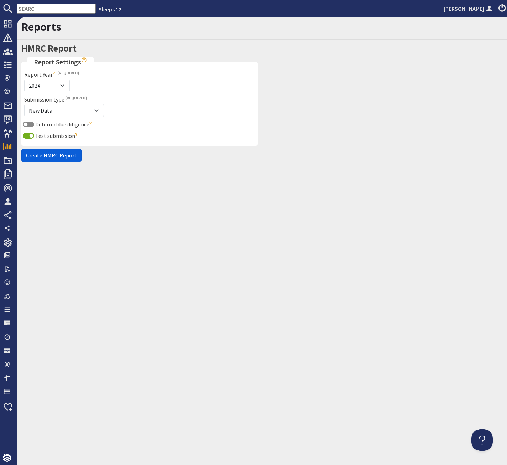
click at [52, 156] on span "Create HMRC Report" at bounding box center [51, 155] width 51 height 7
